Goal: Task Accomplishment & Management: Complete application form

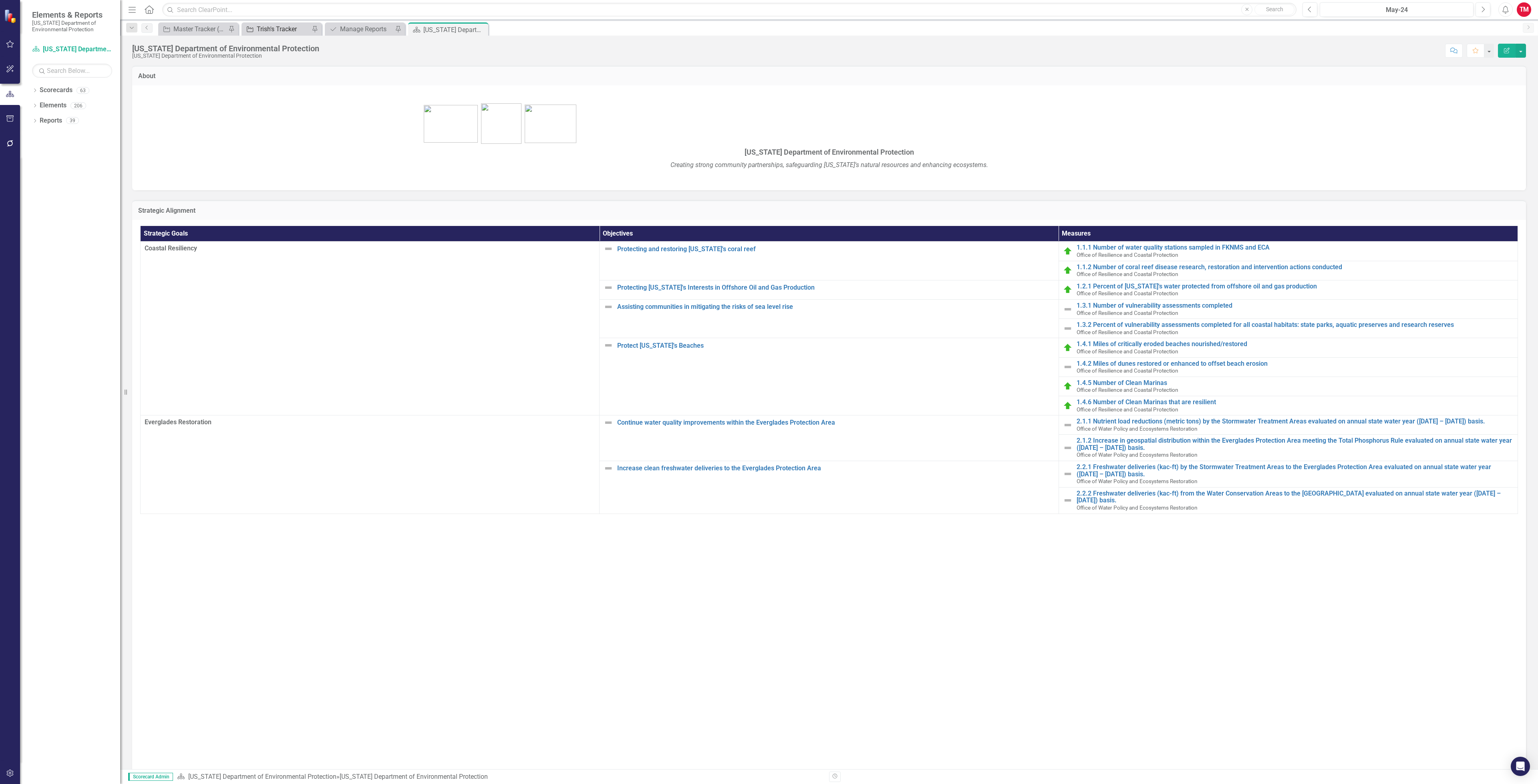
click at [269, 29] on div "Trish's Tracker" at bounding box center [283, 29] width 53 height 10
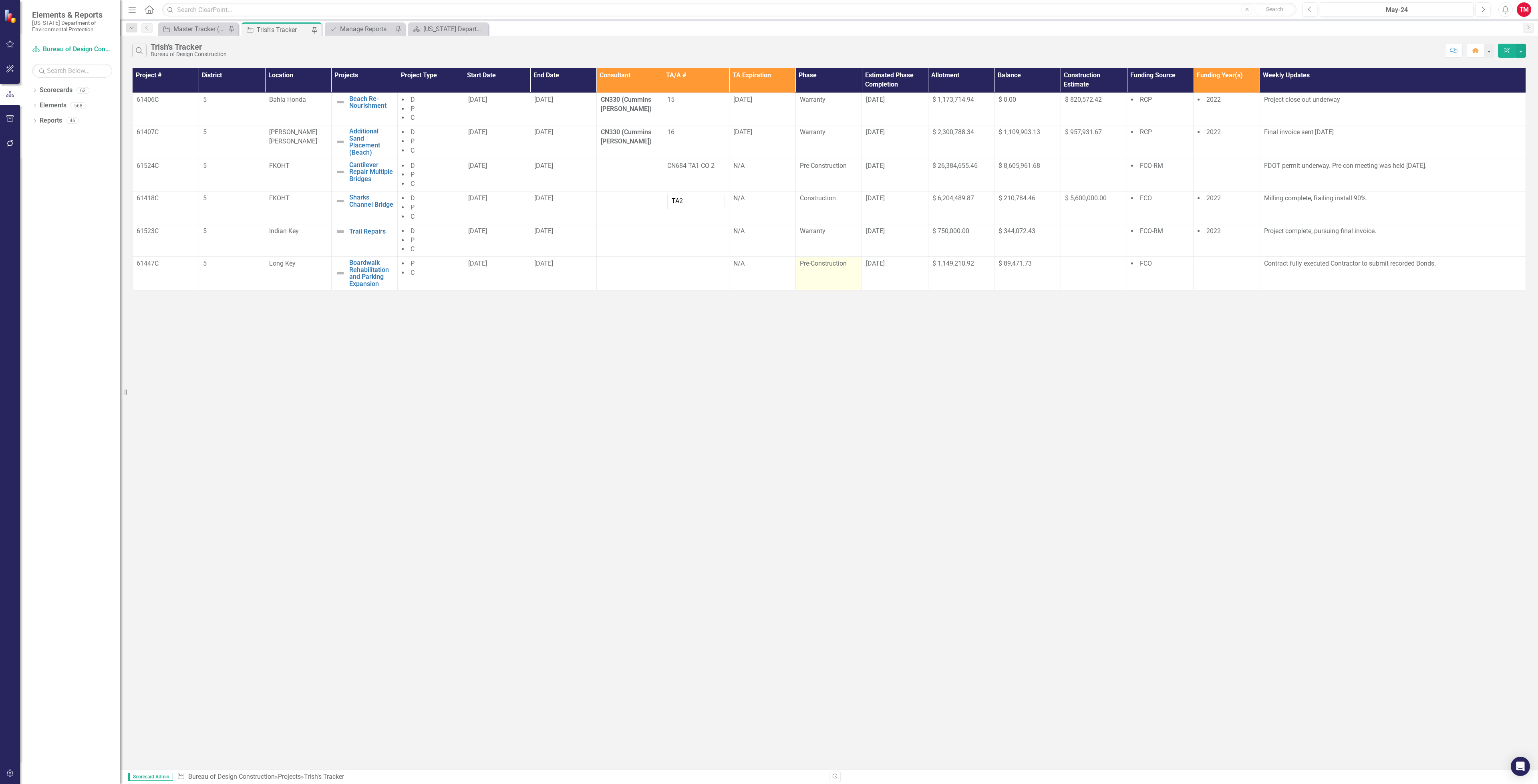
click at [851, 268] on div "Pre-Construction" at bounding box center [829, 264] width 58 height 9
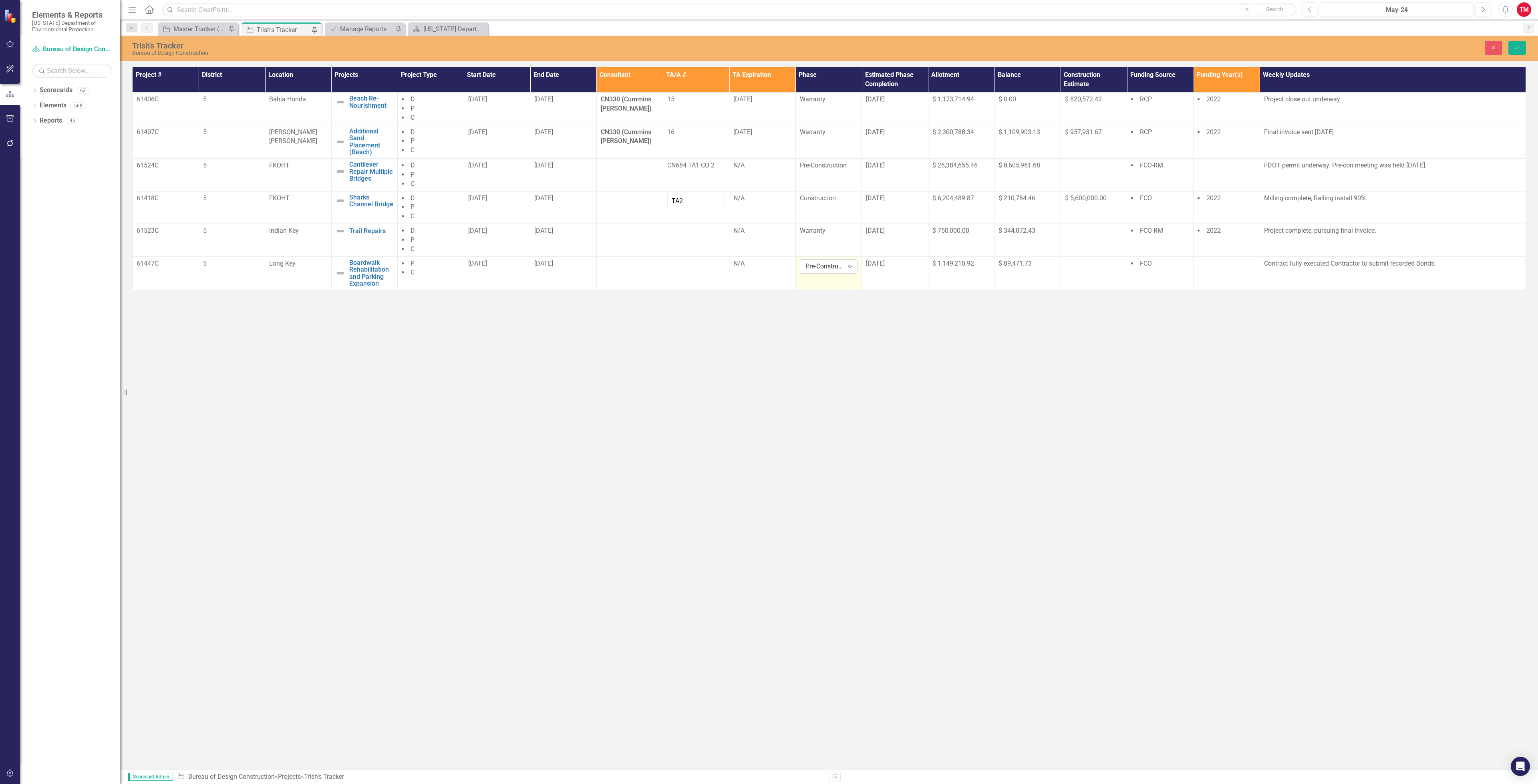
click at [851, 268] on icon at bounding box center [850, 267] width 4 height 3
click at [838, 319] on div "Contracting" at bounding box center [833, 324] width 51 height 9
click at [863, 277] on td "[DATE]" at bounding box center [895, 273] width 67 height 33
click at [876, 269] on div "[DATE]" at bounding box center [895, 264] width 58 height 9
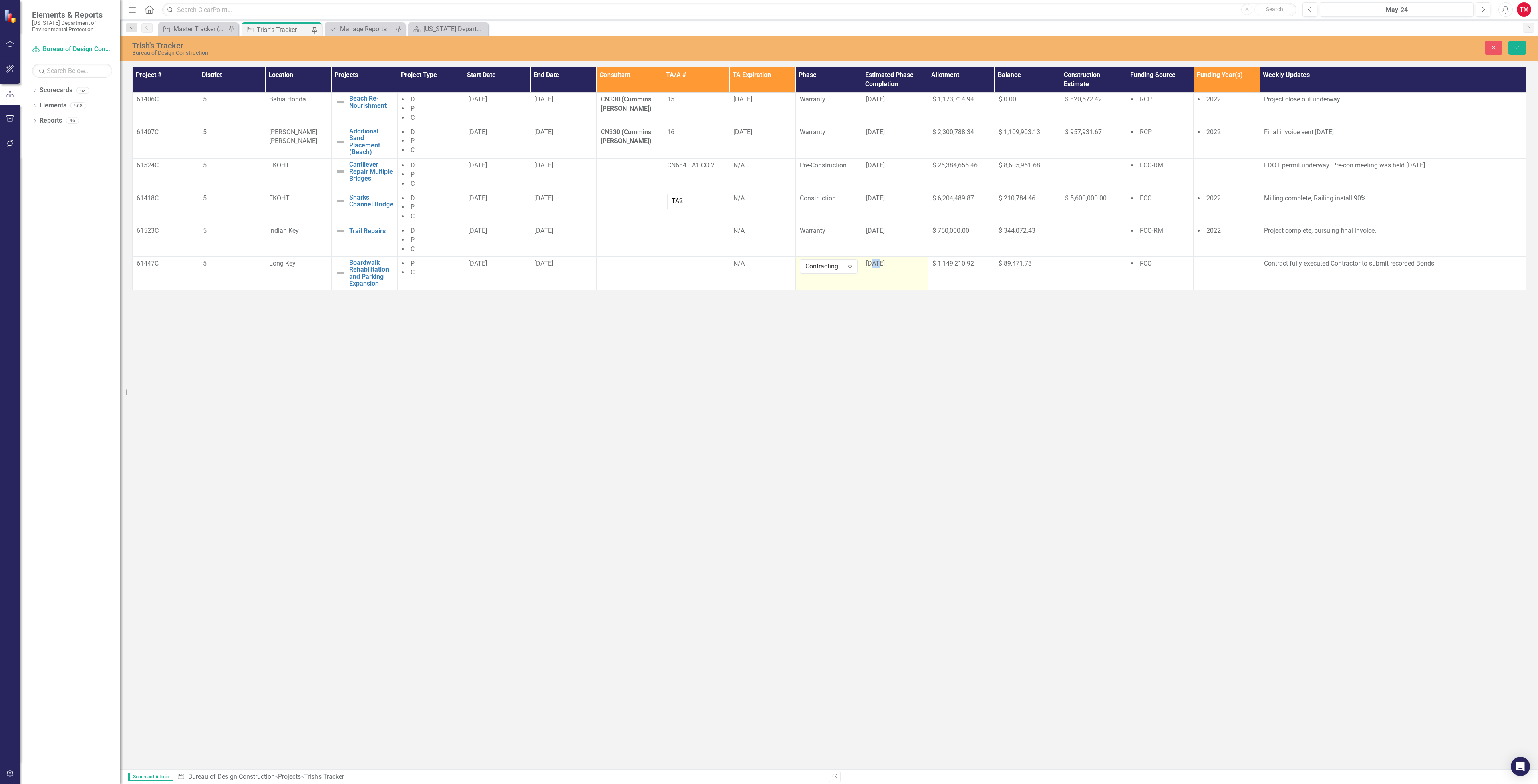
click at [876, 269] on div "[DATE]" at bounding box center [895, 264] width 58 height 9
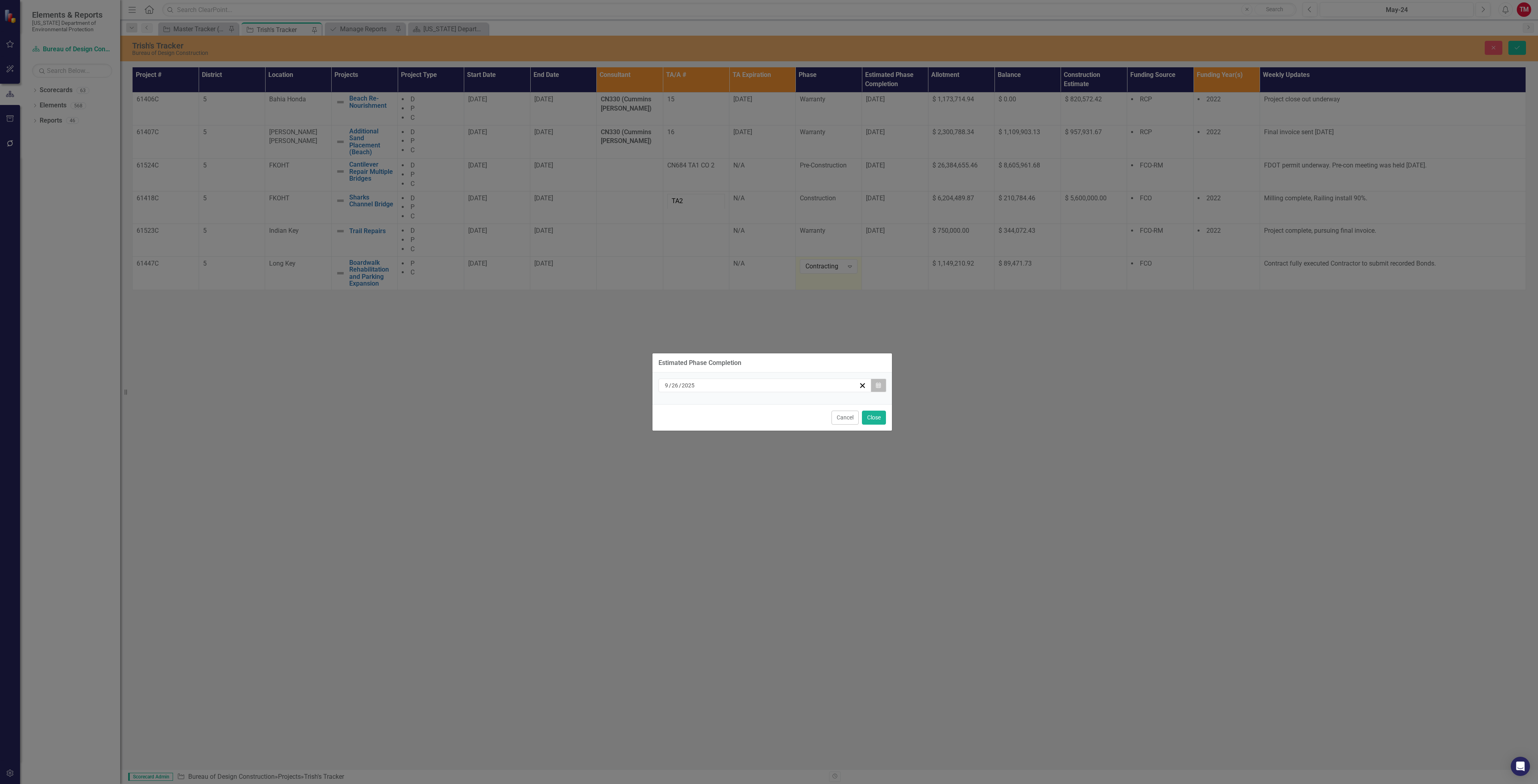
click at [878, 381] on button "Calendar" at bounding box center [878, 385] width 15 height 13
click at [826, 405] on button "»" at bounding box center [825, 406] width 18 height 17
click at [702, 409] on button "«" at bounding box center [704, 406] width 18 height 17
click at [803, 406] on button "›" at bounding box center [808, 406] width 18 height 17
click at [807, 491] on abbr "31" at bounding box center [804, 490] width 7 height 7
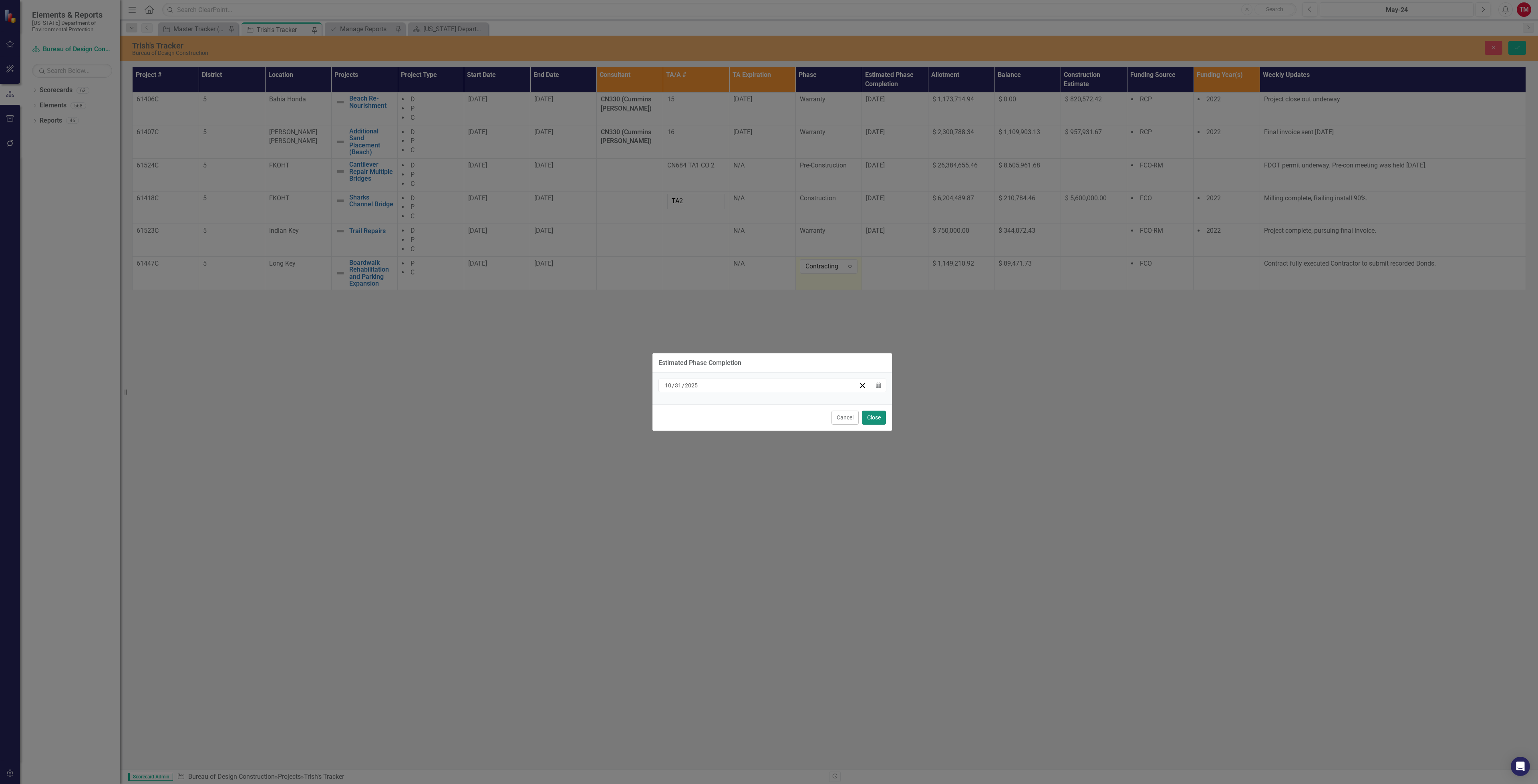
click at [878, 416] on button "Close" at bounding box center [874, 417] width 24 height 14
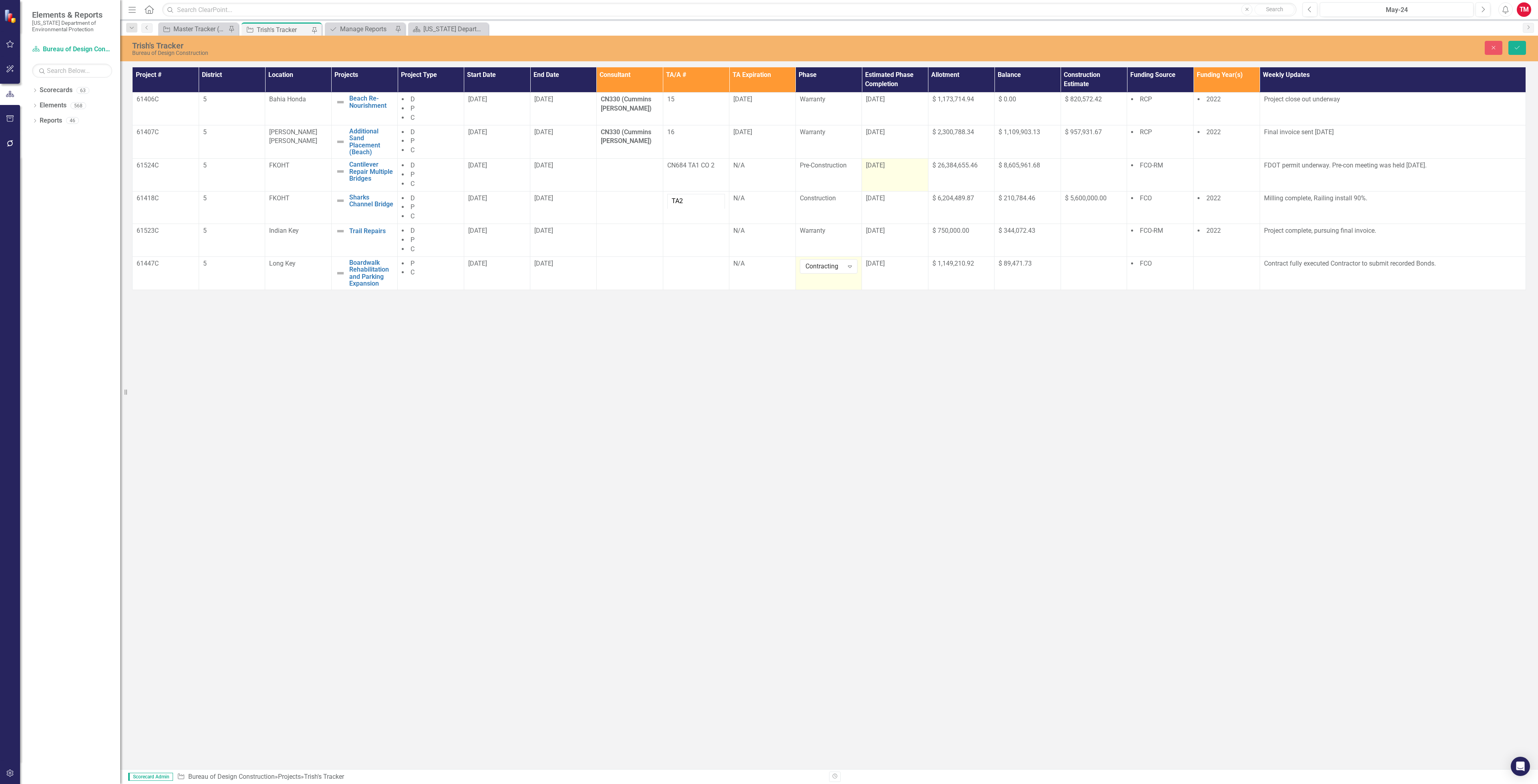
click at [907, 178] on td "[DATE]" at bounding box center [895, 174] width 67 height 33
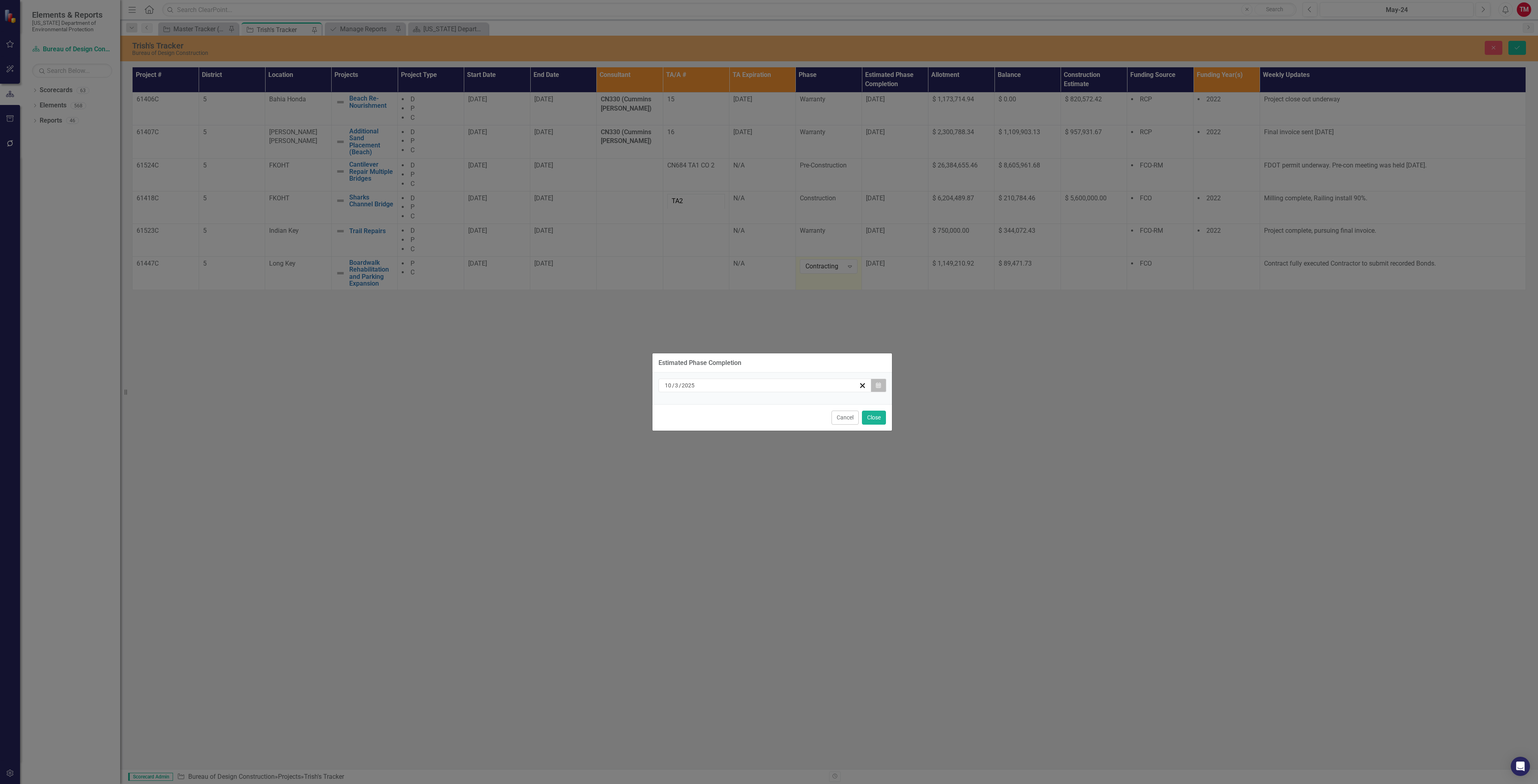
click at [876, 387] on icon "Calendar" at bounding box center [878, 385] width 5 height 5
click at [804, 483] on button "31" at bounding box center [804, 489] width 20 height 14
click at [869, 413] on button "Close" at bounding box center [874, 417] width 24 height 14
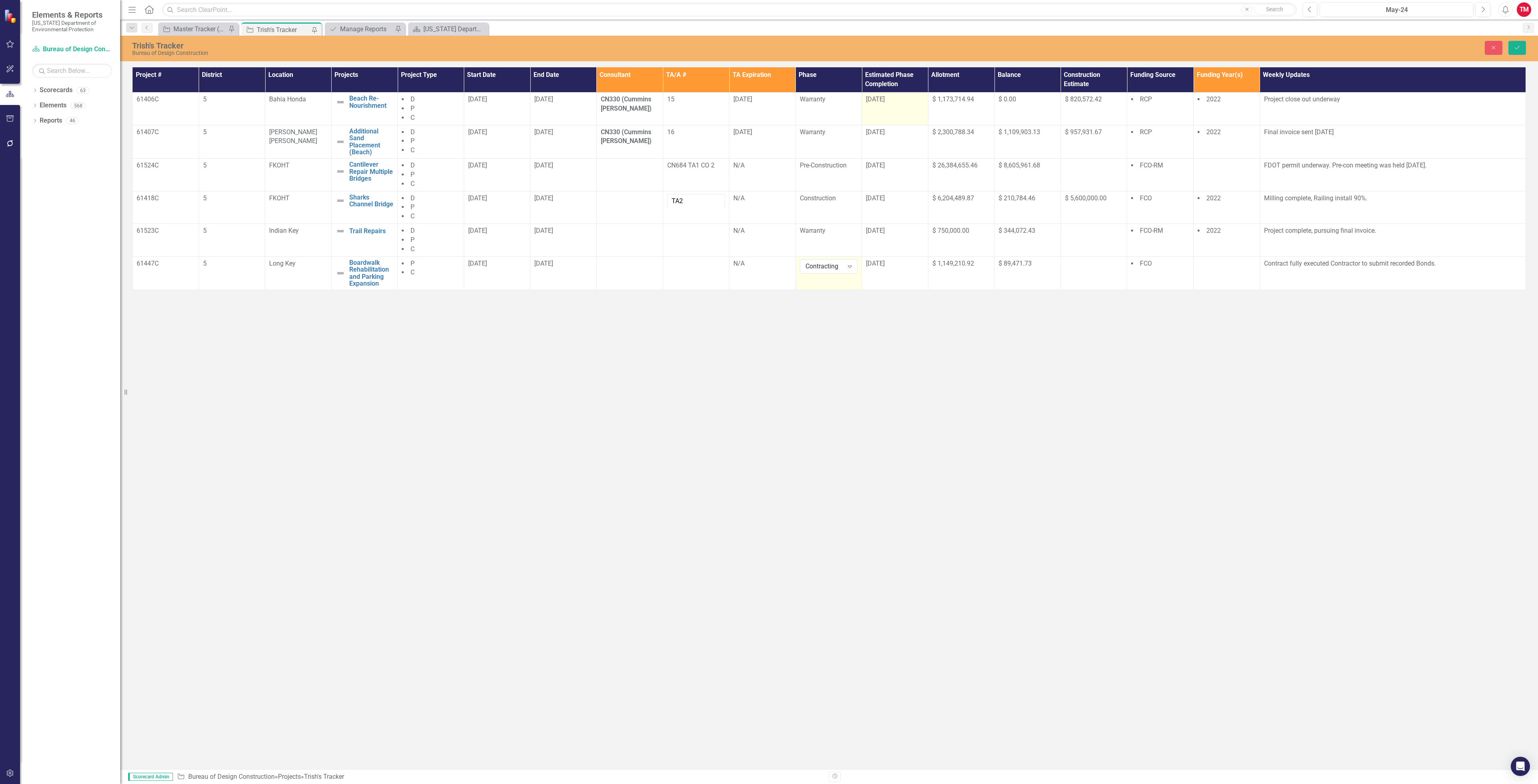
click at [900, 107] on td "[DATE]" at bounding box center [895, 108] width 67 height 33
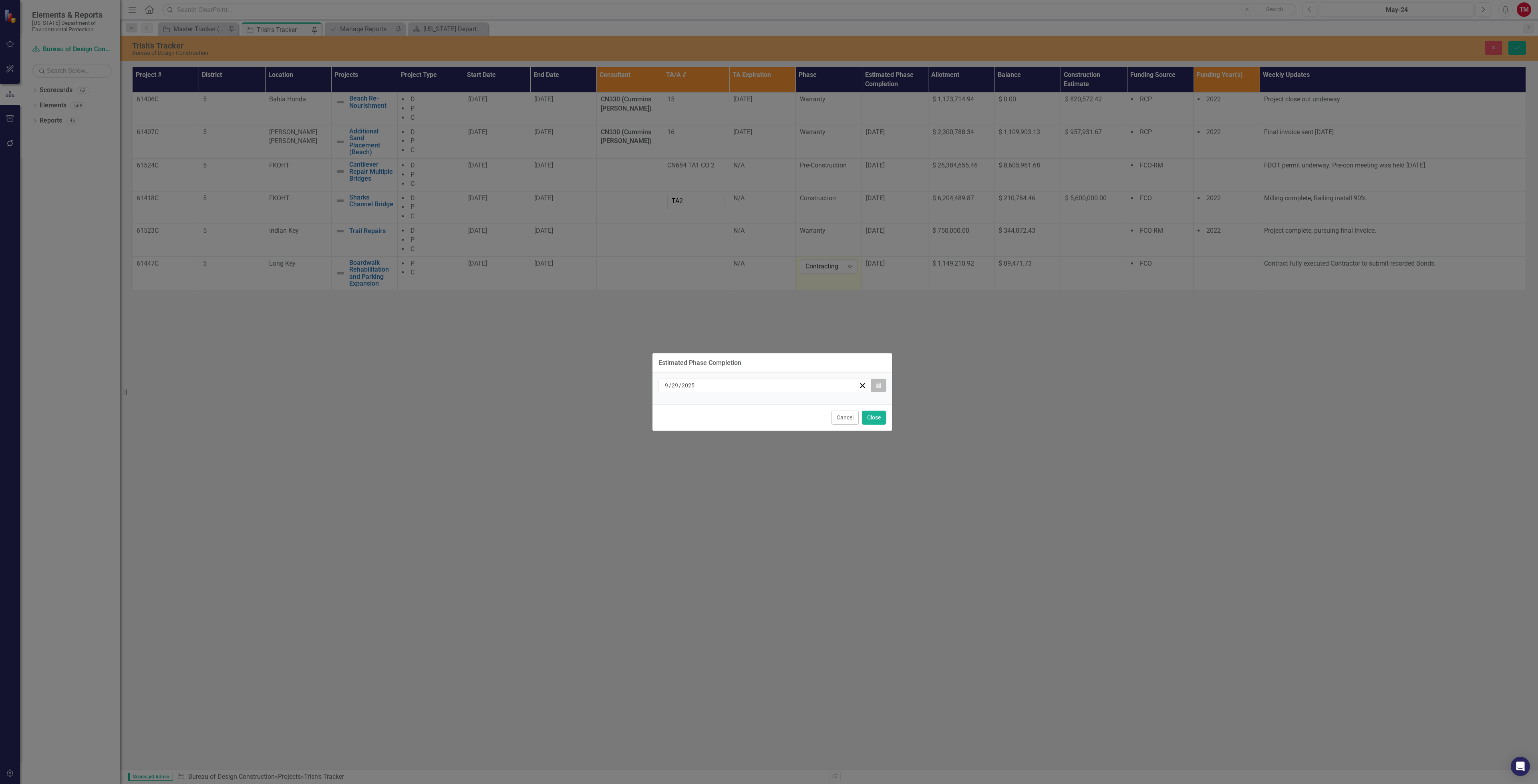
click at [876, 384] on icon "button" at bounding box center [878, 385] width 5 height 5
click at [799, 404] on button "›" at bounding box center [808, 406] width 18 height 17
click at [801, 490] on abbr "31" at bounding box center [804, 490] width 7 height 7
click at [872, 411] on button "Close" at bounding box center [874, 417] width 24 height 14
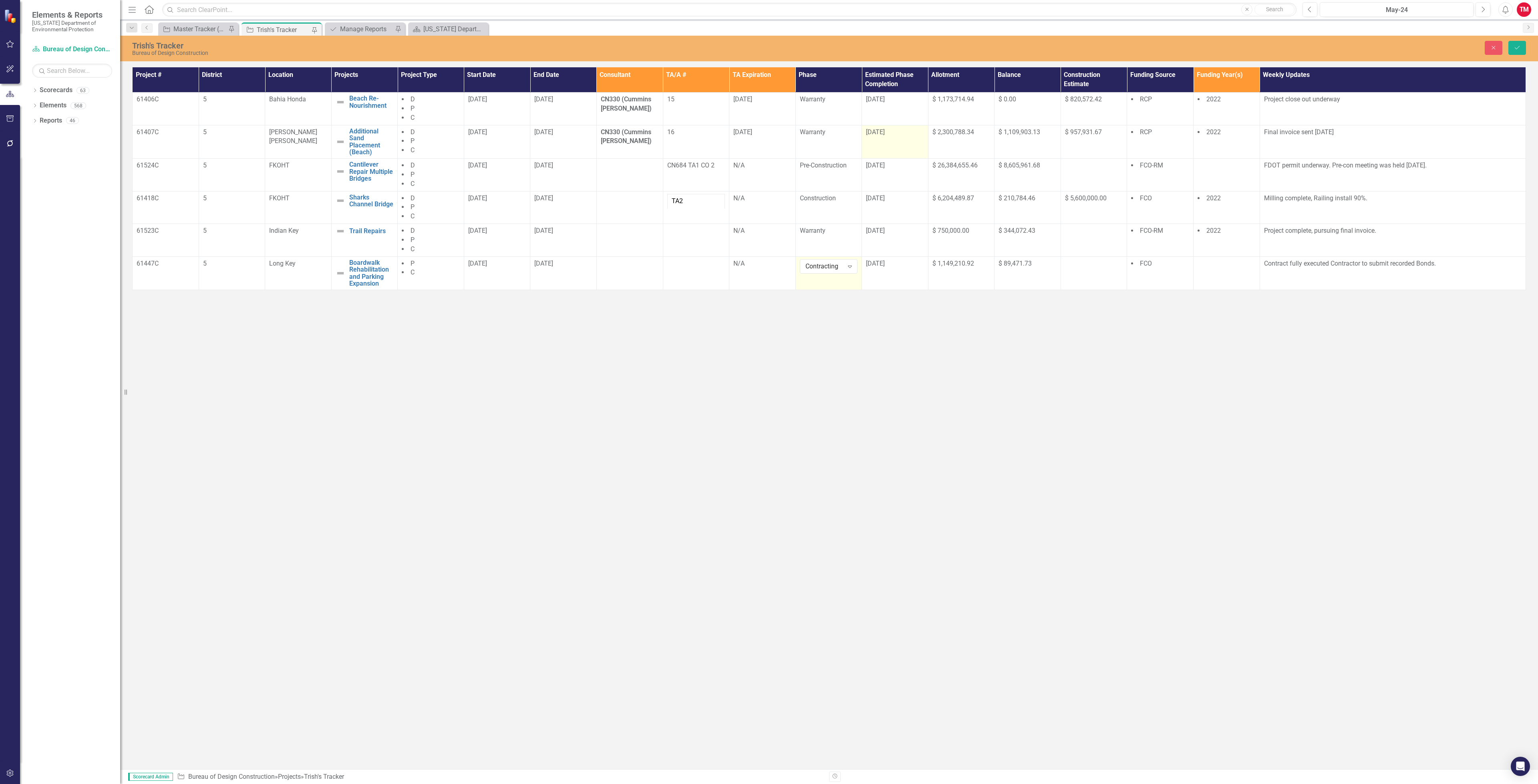
click at [919, 138] on td "[DATE]" at bounding box center [895, 141] width 67 height 33
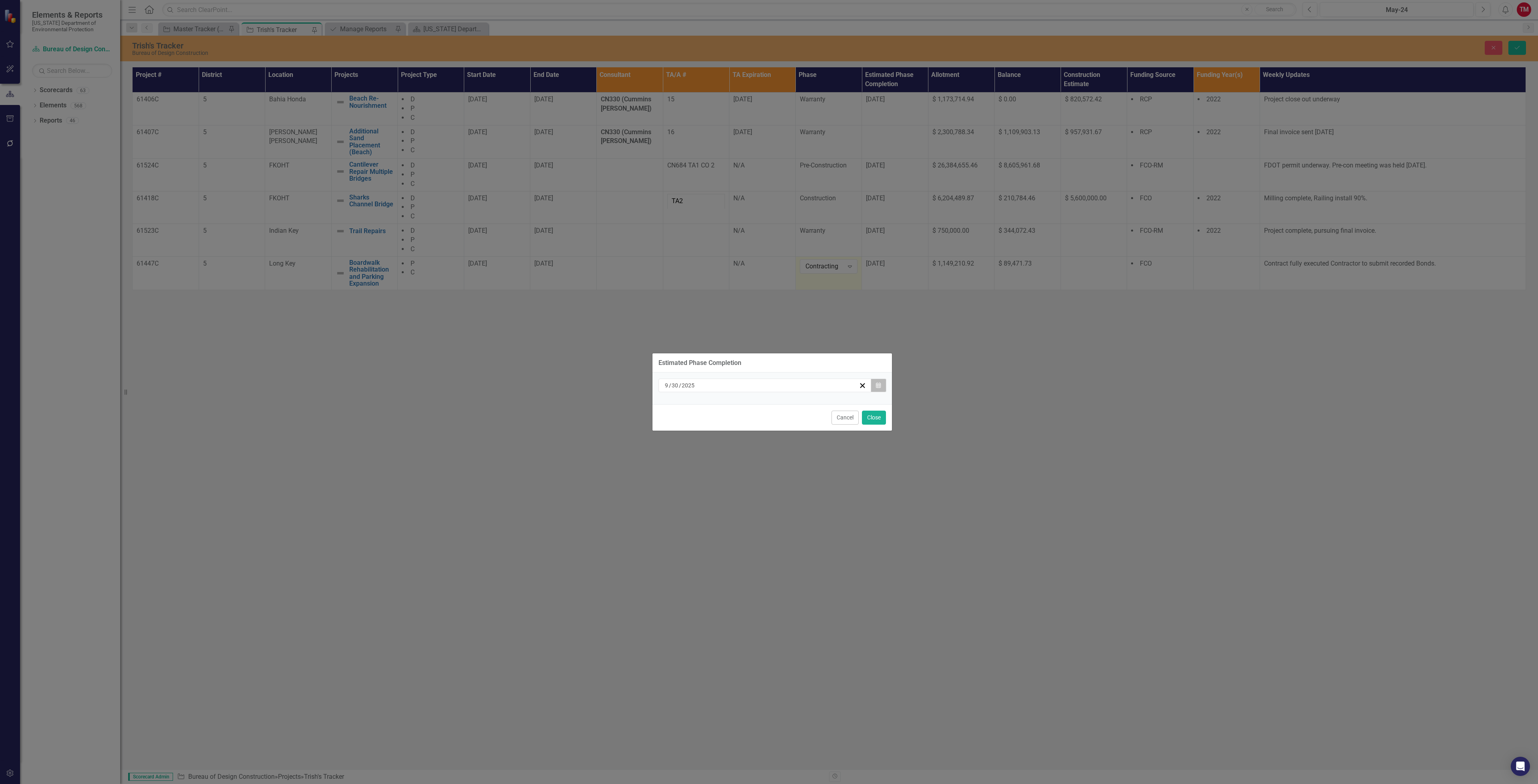
click at [871, 386] on button "Calendar" at bounding box center [878, 385] width 15 height 13
click at [808, 402] on button "›" at bounding box center [808, 406] width 18 height 17
click at [798, 483] on button "31" at bounding box center [804, 489] width 20 height 14
click at [871, 422] on button "Close" at bounding box center [874, 417] width 24 height 14
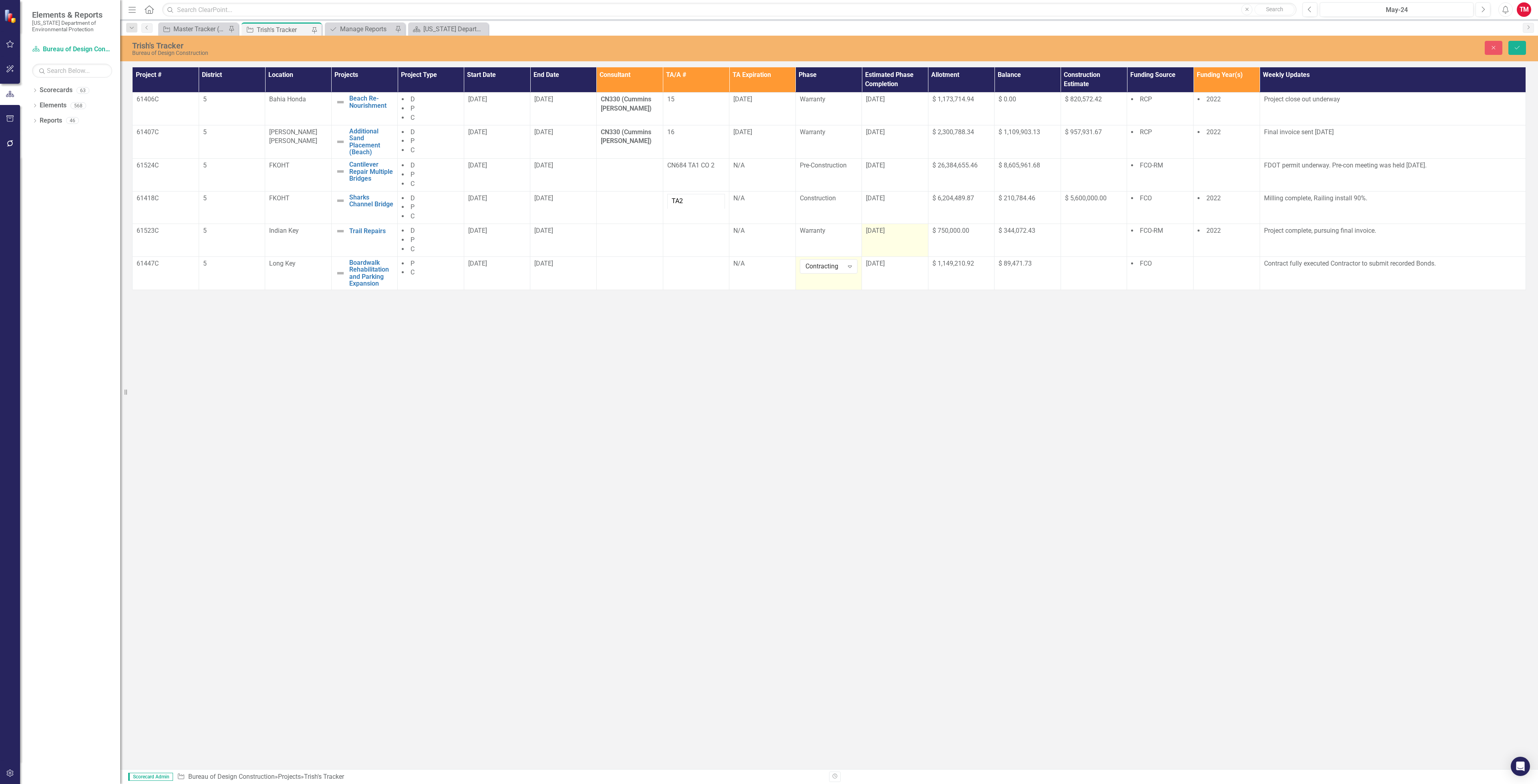
click at [890, 236] on div "[DATE]" at bounding box center [895, 231] width 58 height 9
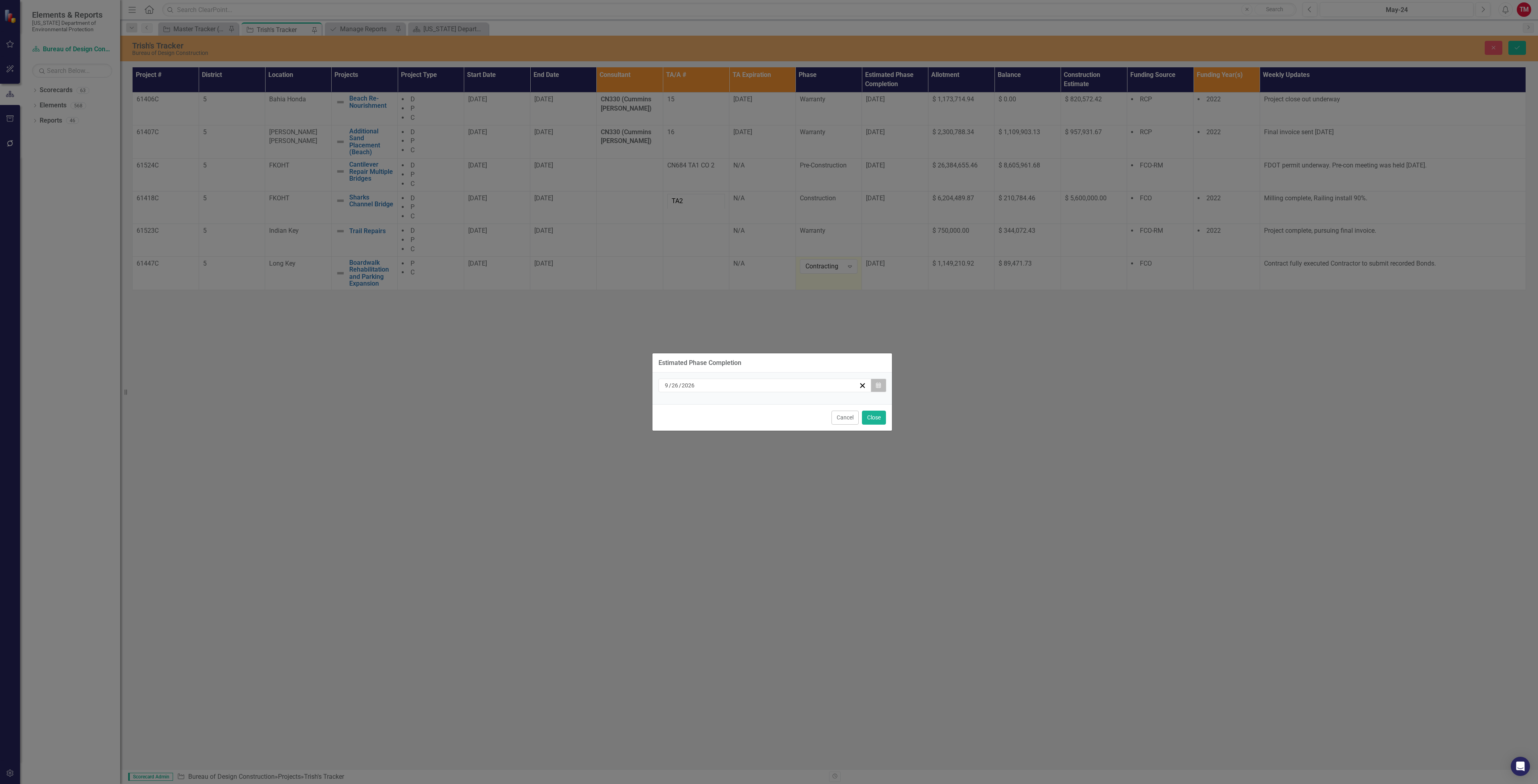
click at [876, 382] on icon "Calendar" at bounding box center [878, 385] width 5 height 5
click at [702, 407] on button "«" at bounding box center [704, 406] width 18 height 17
click at [810, 400] on button "›" at bounding box center [808, 406] width 18 height 17
click at [809, 488] on button "31" at bounding box center [804, 489] width 20 height 14
click at [873, 418] on button "Close" at bounding box center [874, 417] width 24 height 14
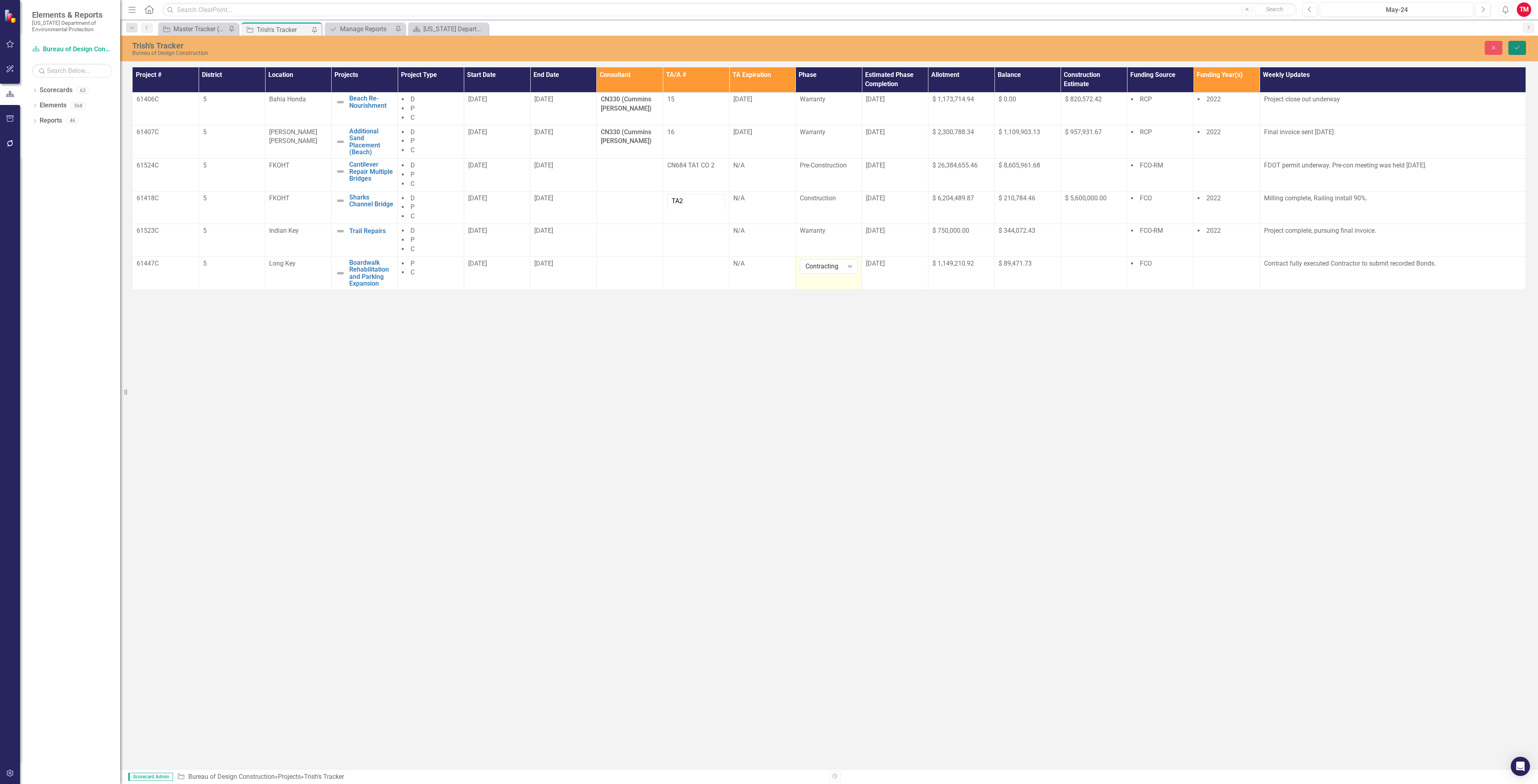
click at [1510, 47] on button "Save" at bounding box center [1517, 48] width 18 height 14
